Goal: Check status: Check status

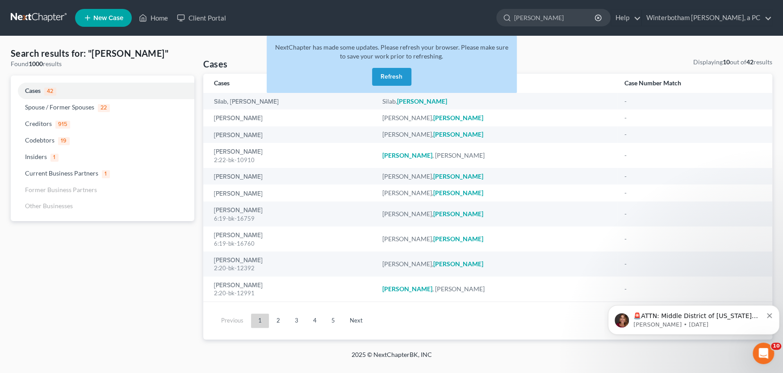
click at [396, 70] on button "Refresh" at bounding box center [391, 77] width 39 height 18
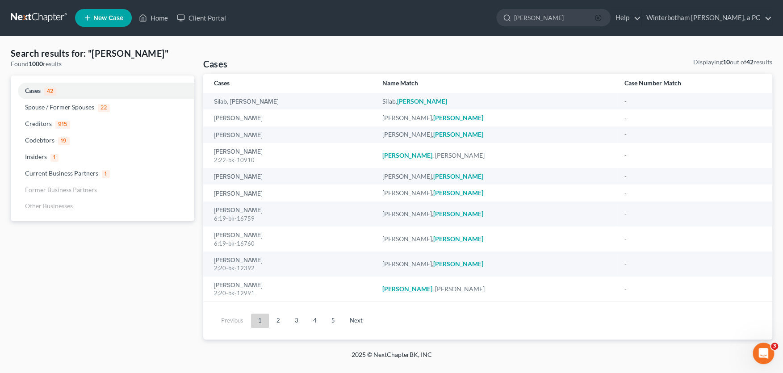
click at [602, 17] on icon "button" at bounding box center [598, 17] width 7 height 7
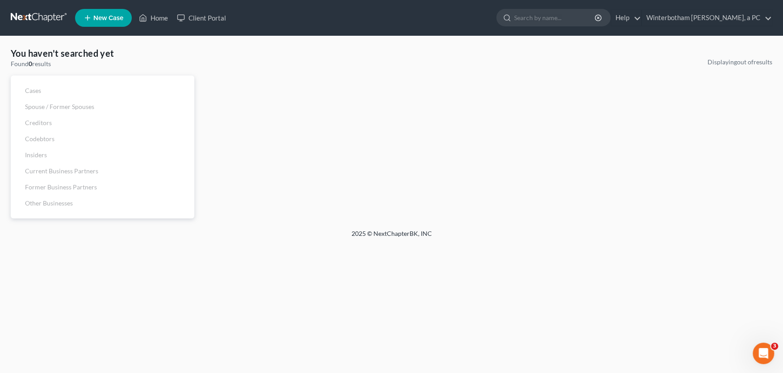
click at [536, 18] on input "search" at bounding box center [555, 17] width 82 height 17
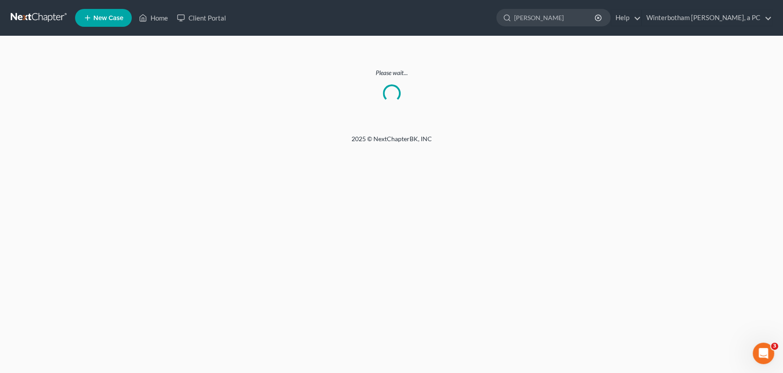
type input "Smith"
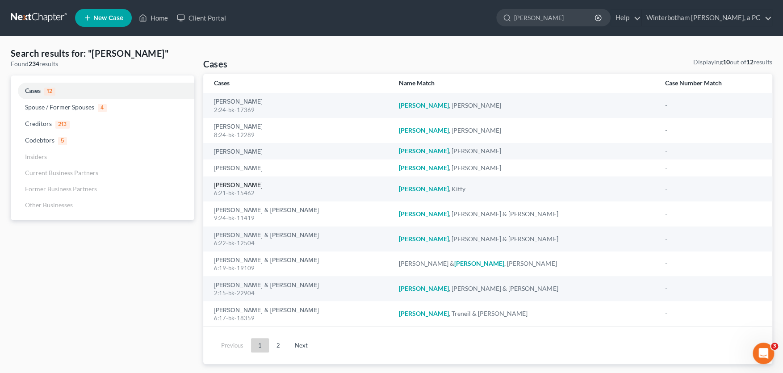
click at [229, 185] on link "Smith, Kitty" at bounding box center [238, 185] width 49 height 6
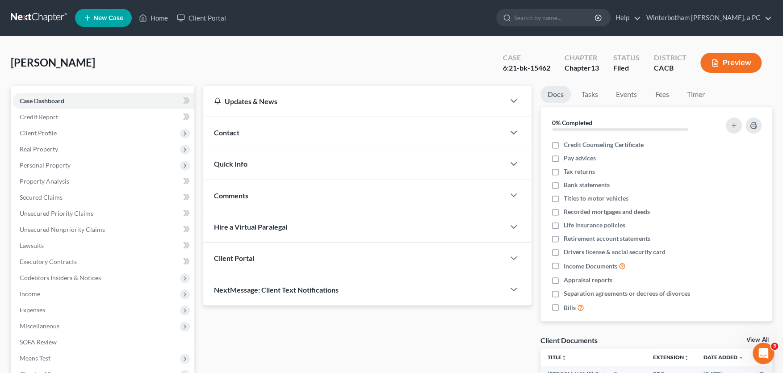
scroll to position [98, 0]
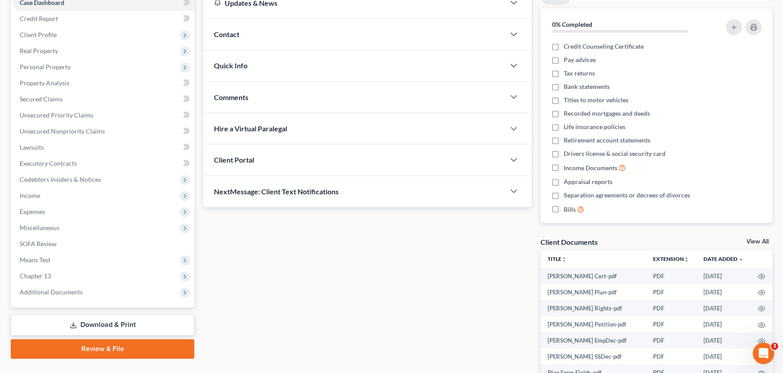
click at [47, 293] on span "Additional Documents" at bounding box center [51, 292] width 63 height 8
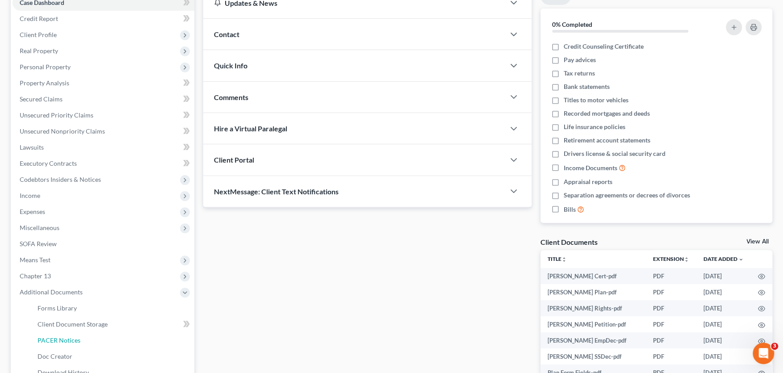
click at [70, 341] on span "PACER Notices" at bounding box center [59, 340] width 43 height 8
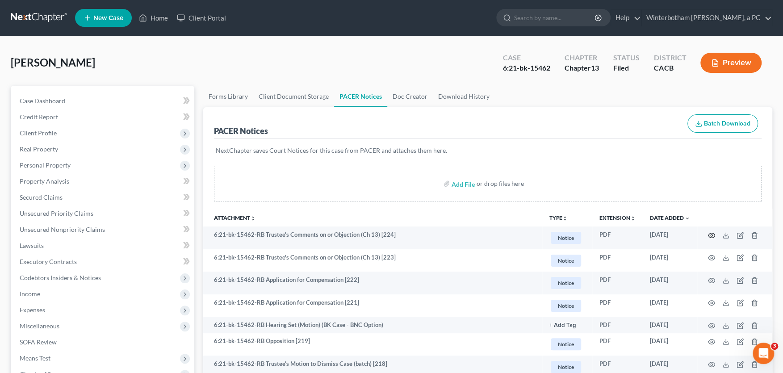
click at [711, 234] on icon "button" at bounding box center [711, 235] width 7 height 7
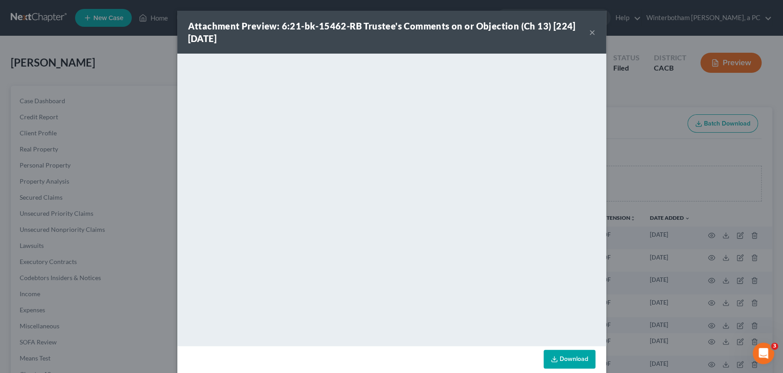
click at [593, 29] on button "×" at bounding box center [592, 32] width 6 height 11
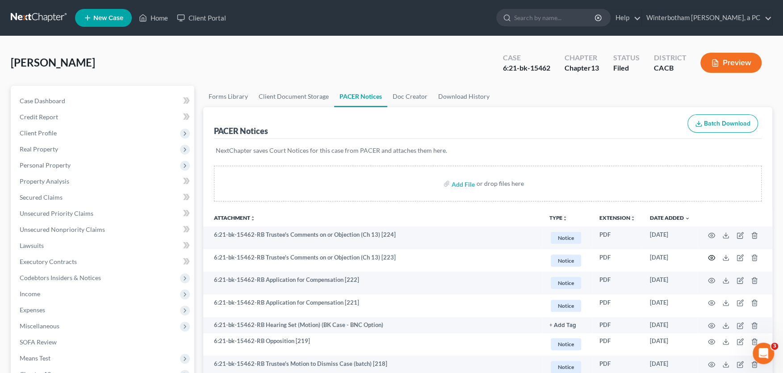
click at [711, 257] on circle "button" at bounding box center [712, 258] width 2 height 2
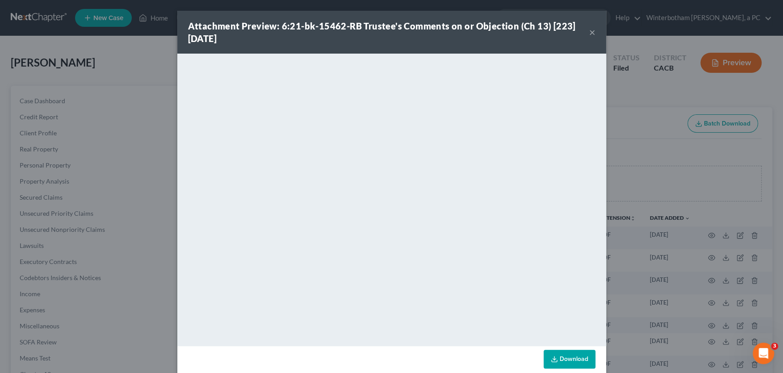
click at [592, 32] on button "×" at bounding box center [592, 32] width 6 height 11
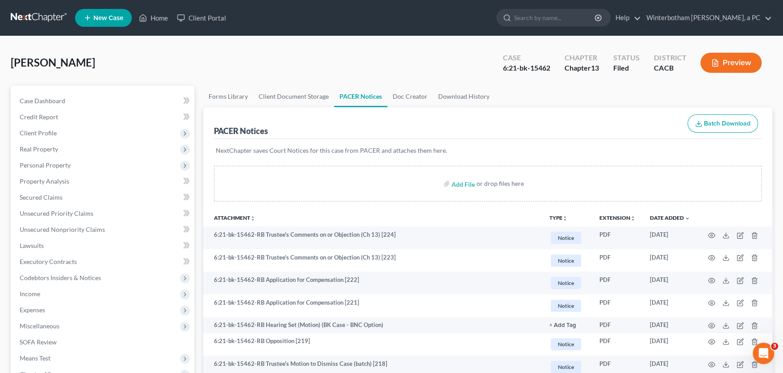
drag, startPoint x: 547, startPoint y: 24, endPoint x: 568, endPoint y: 17, distance: 21.5
click at [547, 23] on input "search" at bounding box center [555, 17] width 82 height 17
type input "santellan"
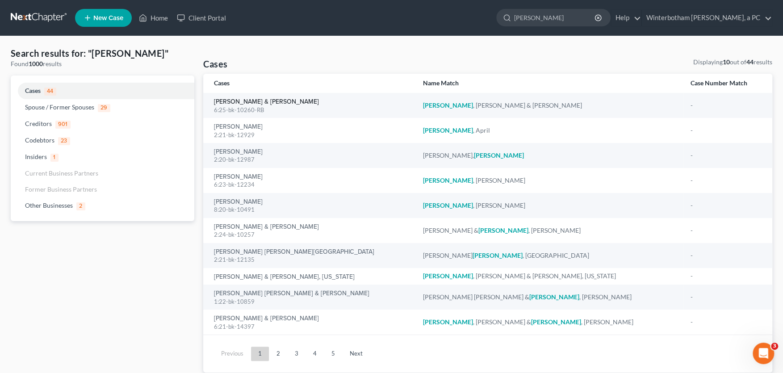
click at [231, 102] on link "Santellan, Brian & Betty" at bounding box center [266, 102] width 105 height 6
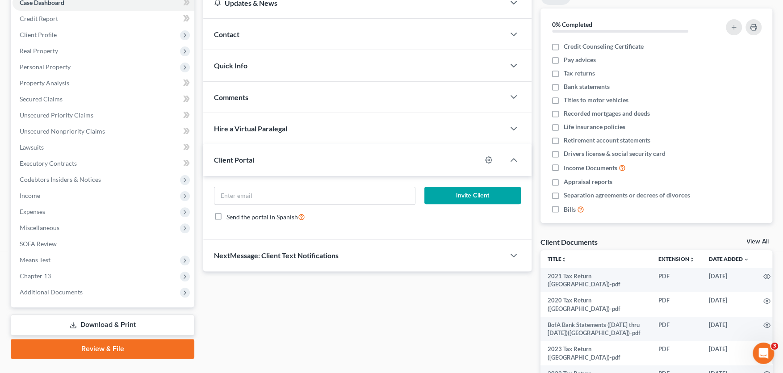
scroll to position [197, 0]
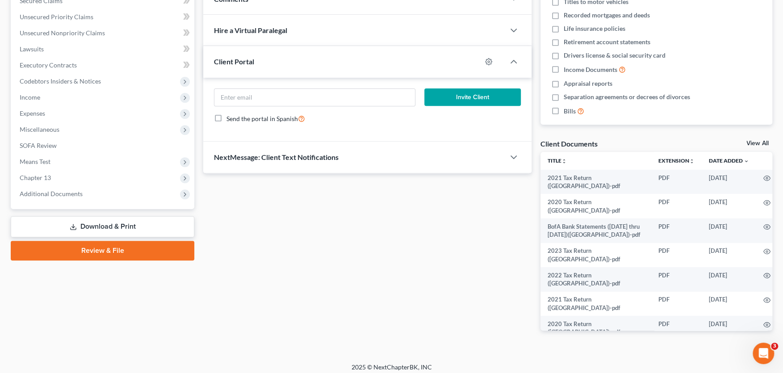
click at [63, 192] on span "Additional Documents" at bounding box center [51, 194] width 63 height 8
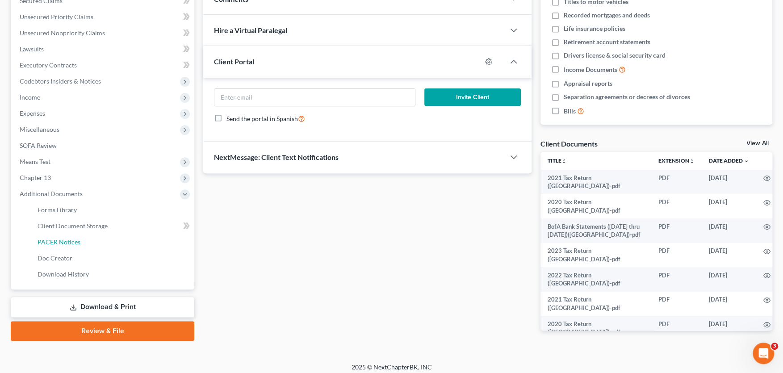
click at [63, 243] on span "PACER Notices" at bounding box center [59, 242] width 43 height 8
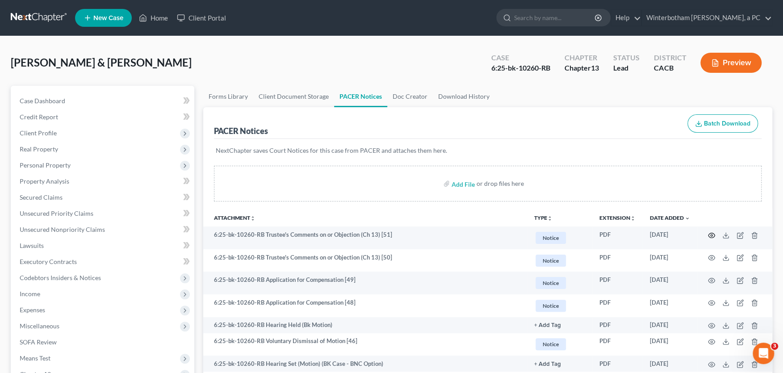
click at [711, 235] on circle "button" at bounding box center [712, 236] width 2 height 2
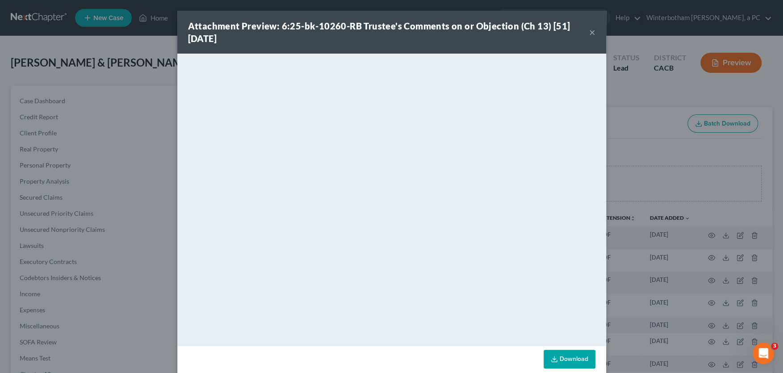
click at [592, 30] on button "×" at bounding box center [592, 32] width 6 height 11
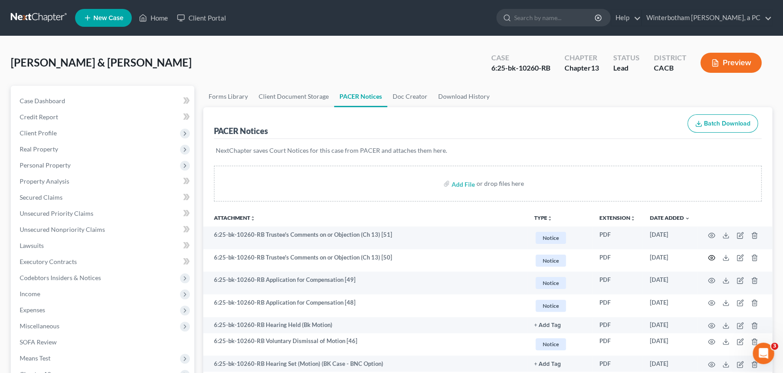
click at [711, 257] on circle "button" at bounding box center [712, 258] width 2 height 2
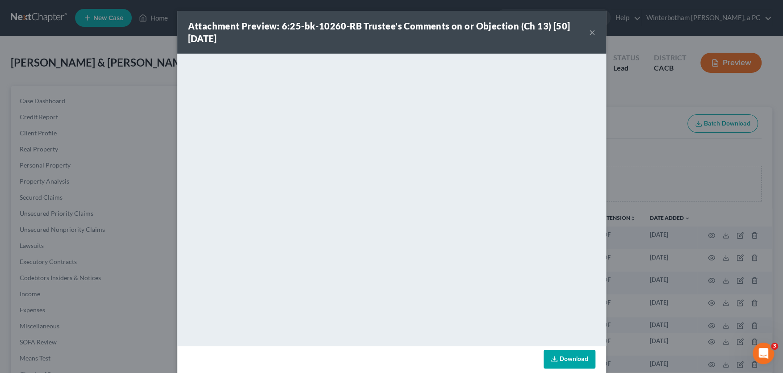
click at [592, 32] on button "×" at bounding box center [592, 32] width 6 height 11
